Goal: Task Accomplishment & Management: Use online tool/utility

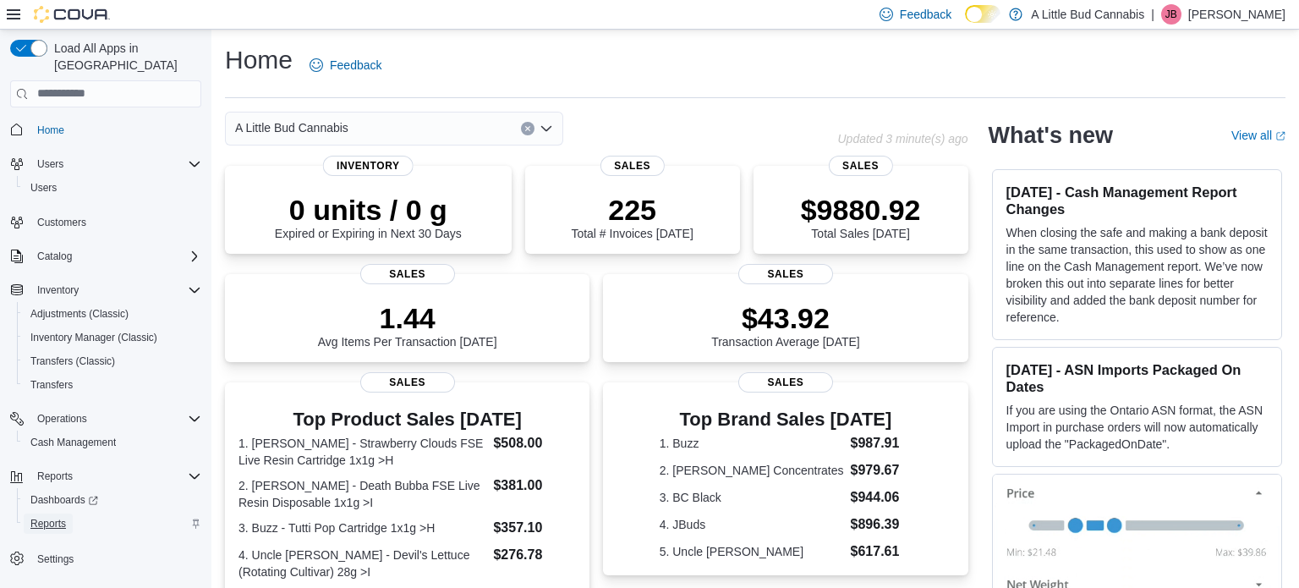
click at [63, 517] on span "Reports" at bounding box center [48, 524] width 36 height 14
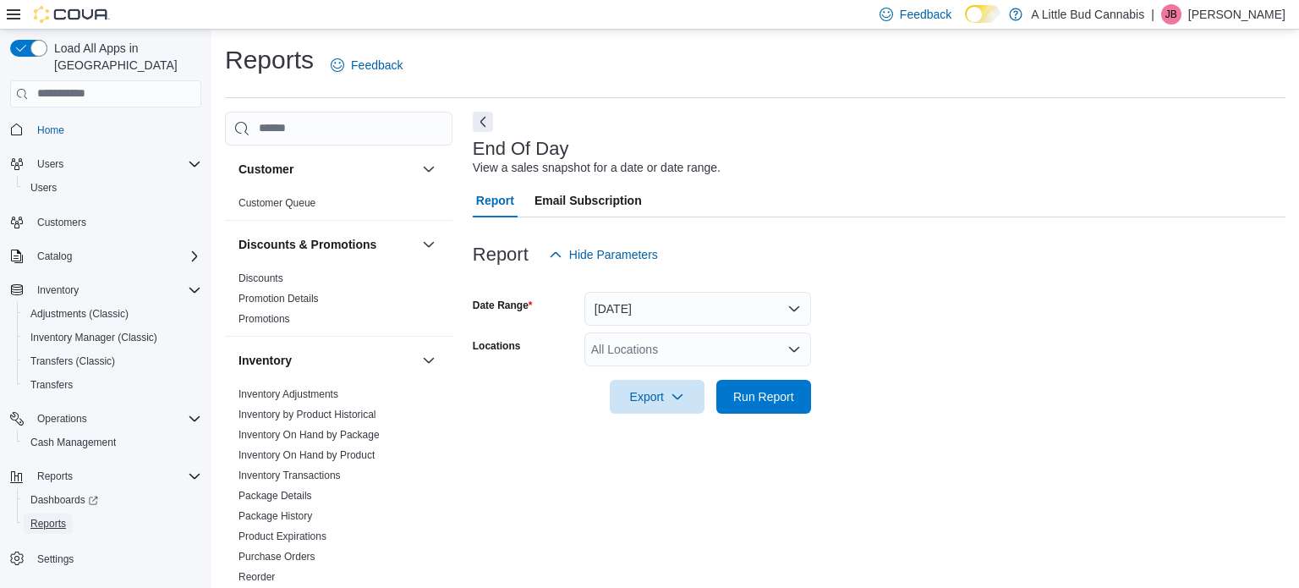
scroll to position [11, 0]
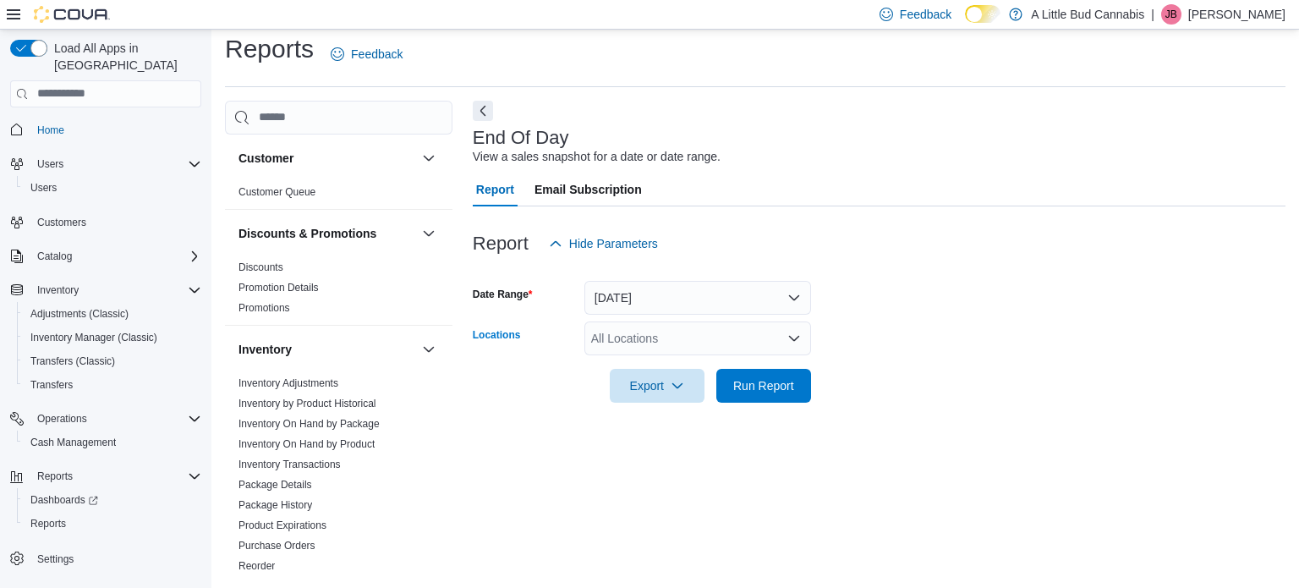
click at [668, 334] on div "All Locations" at bounding box center [697, 338] width 227 height 34
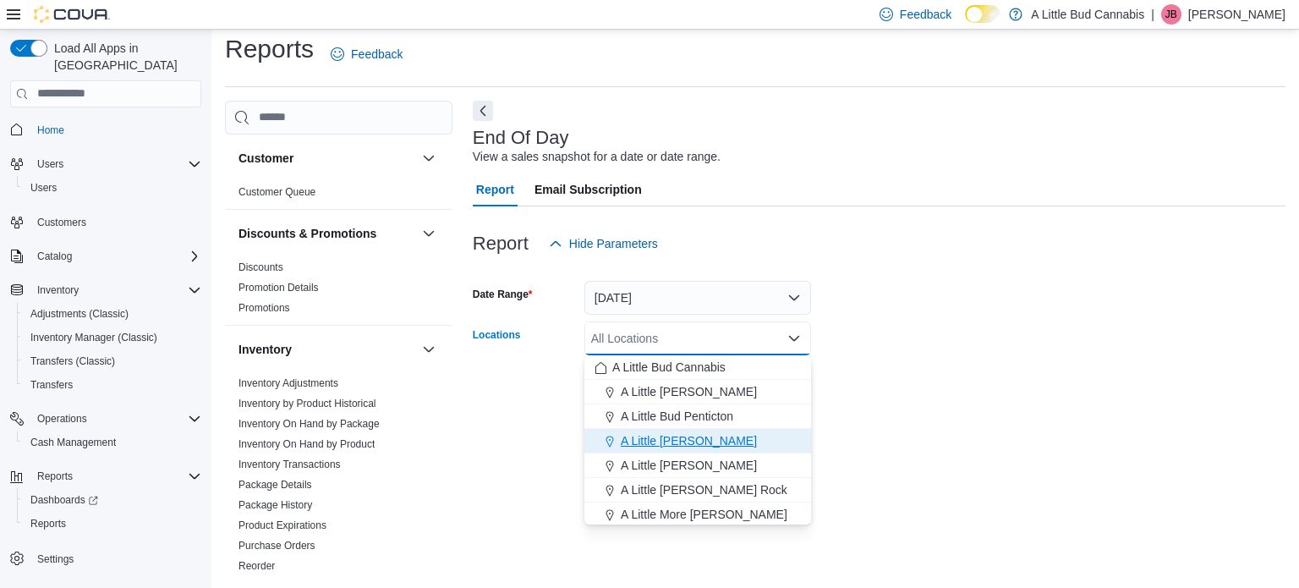
click at [656, 438] on span "A Little [PERSON_NAME]" at bounding box center [689, 440] width 136 height 17
click at [841, 369] on form "Date Range [DATE] Locations A Little [PERSON_NAME] Combo box. Selected. A Littl…" at bounding box center [879, 331] width 813 height 142
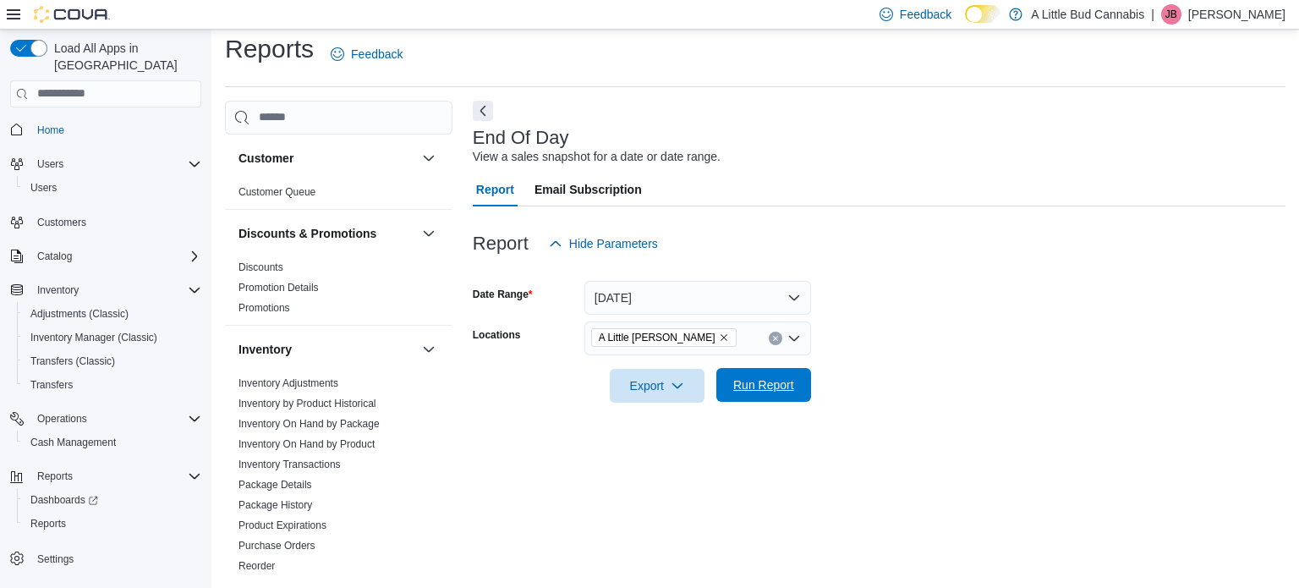
click at [720, 399] on button "Run Report" at bounding box center [763, 385] width 95 height 34
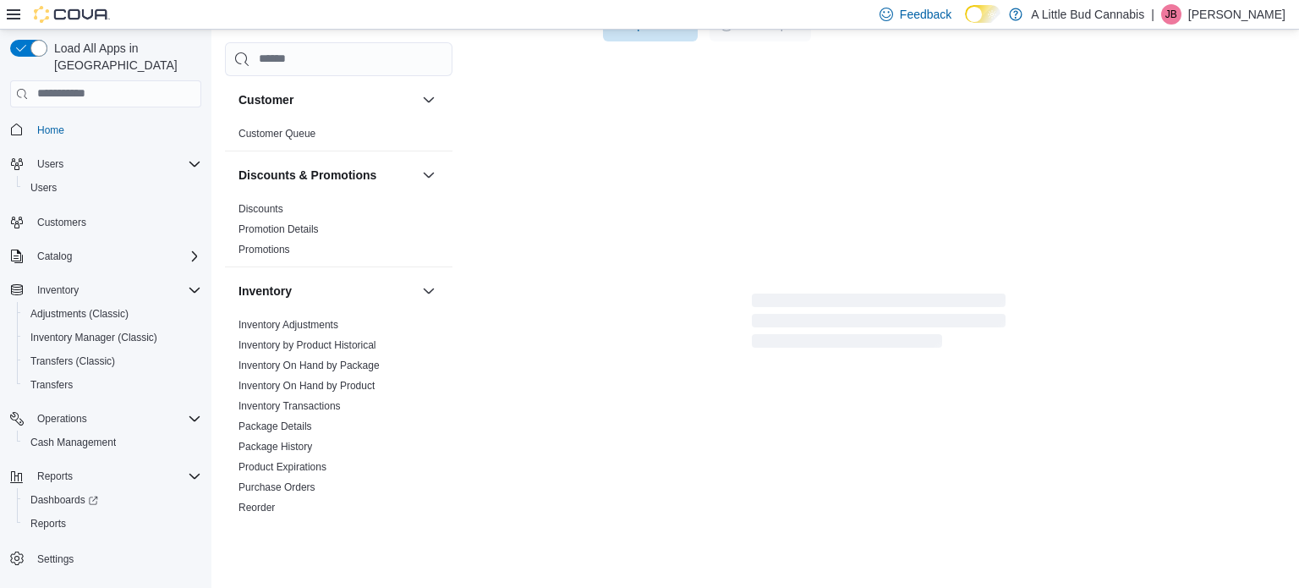
scroll to position [359, 0]
